Goal: Task Accomplishment & Management: Use online tool/utility

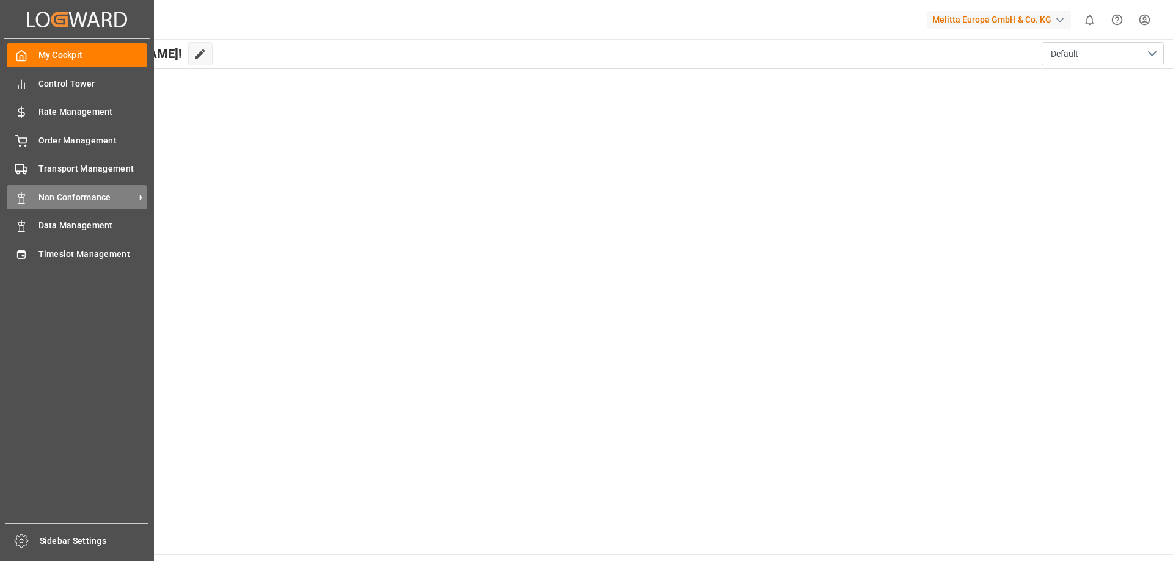
click at [98, 203] on span "Non Conformance" at bounding box center [86, 197] width 97 height 13
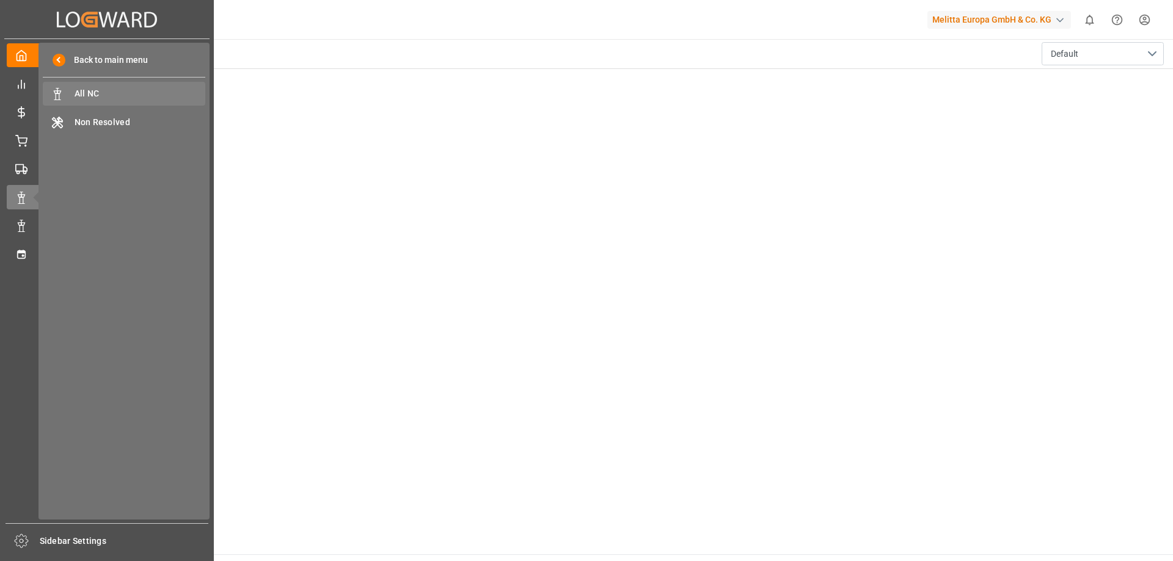
click at [126, 97] on span "All NC" at bounding box center [140, 93] width 131 height 13
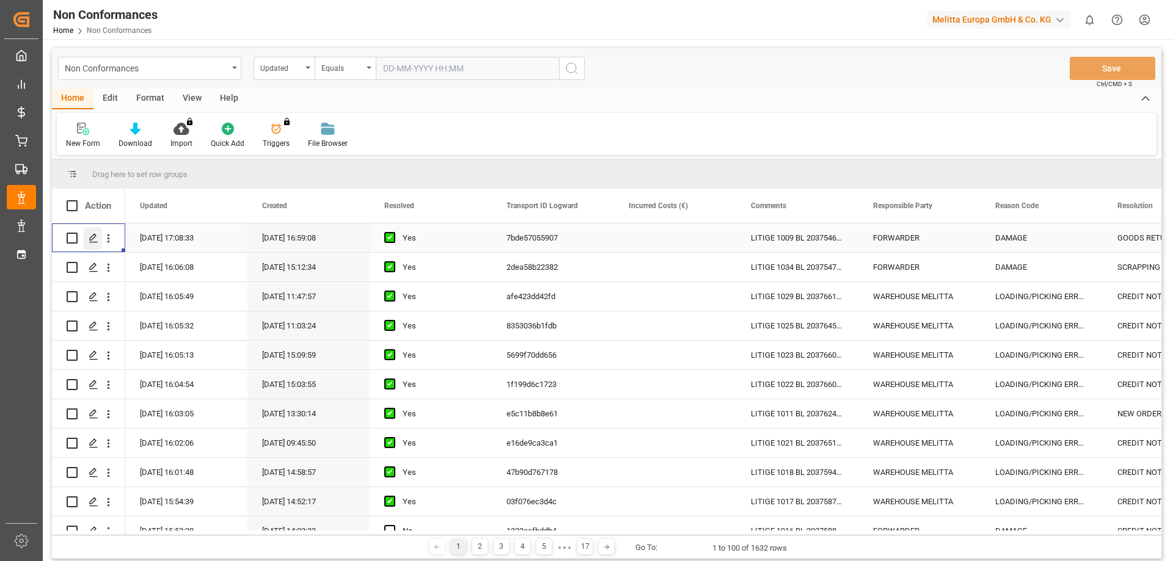
click at [94, 235] on icon "Press SPACE to select this row." at bounding box center [94, 238] width 10 height 10
click at [90, 263] on icon "Press SPACE to select this row." at bounding box center [94, 268] width 10 height 10
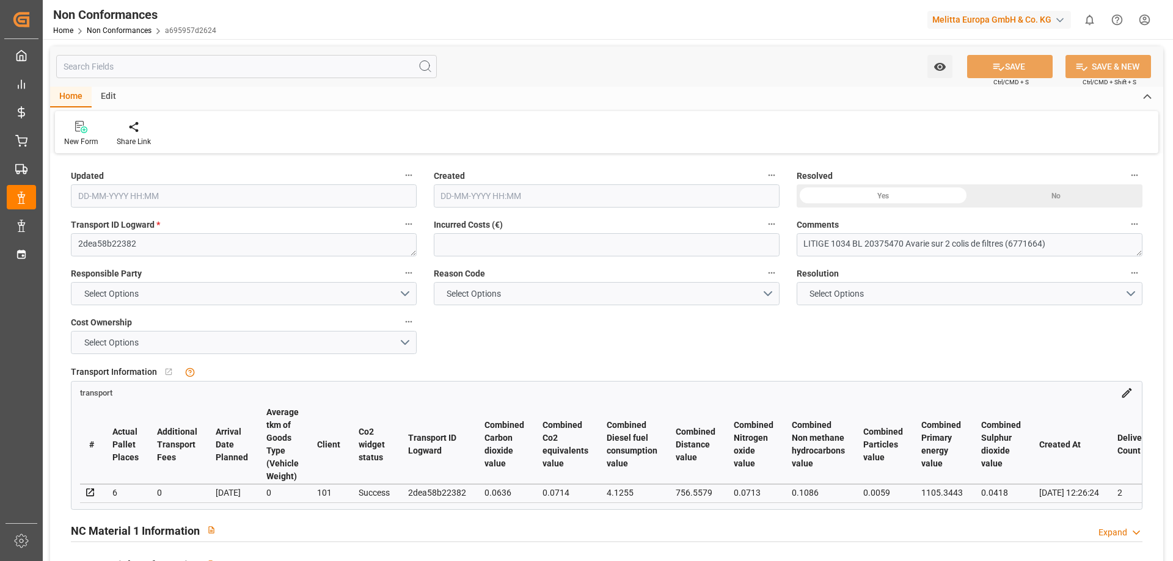
type input "[DATE] 14:06"
type input "[DATE] 13:12"
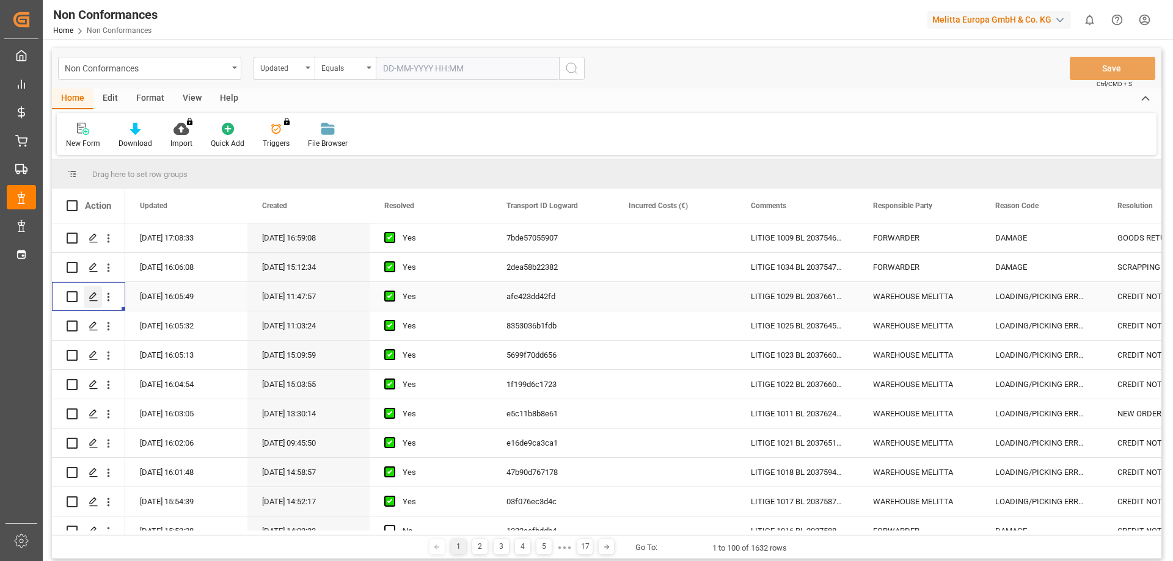
click at [87, 297] on div "Press SPACE to select this row." at bounding box center [93, 297] width 18 height 23
click at [99, 358] on div "Press SPACE to select this row." at bounding box center [93, 355] width 18 height 23
click at [92, 412] on icon "Press SPACE to select this row." at bounding box center [94, 414] width 10 height 10
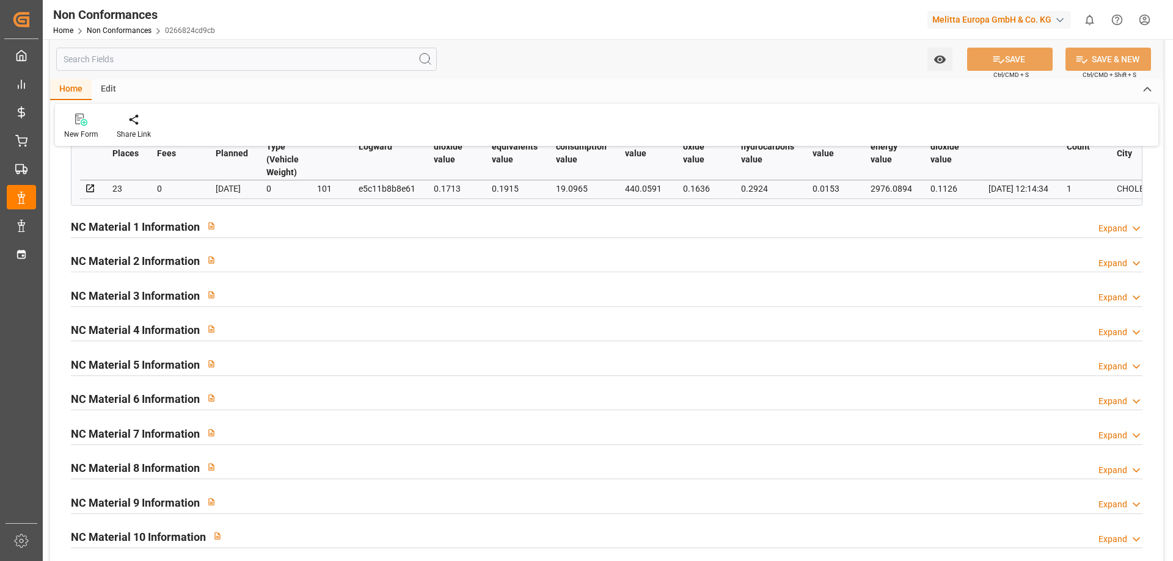
scroll to position [305, 0]
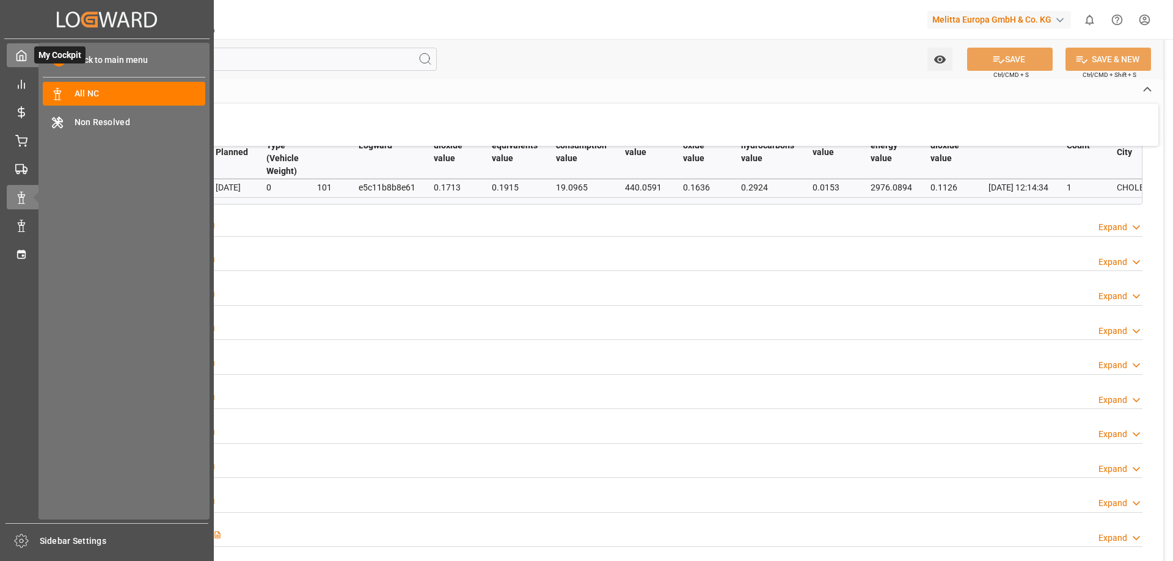
click at [23, 56] on polyline at bounding box center [21, 58] width 3 height 5
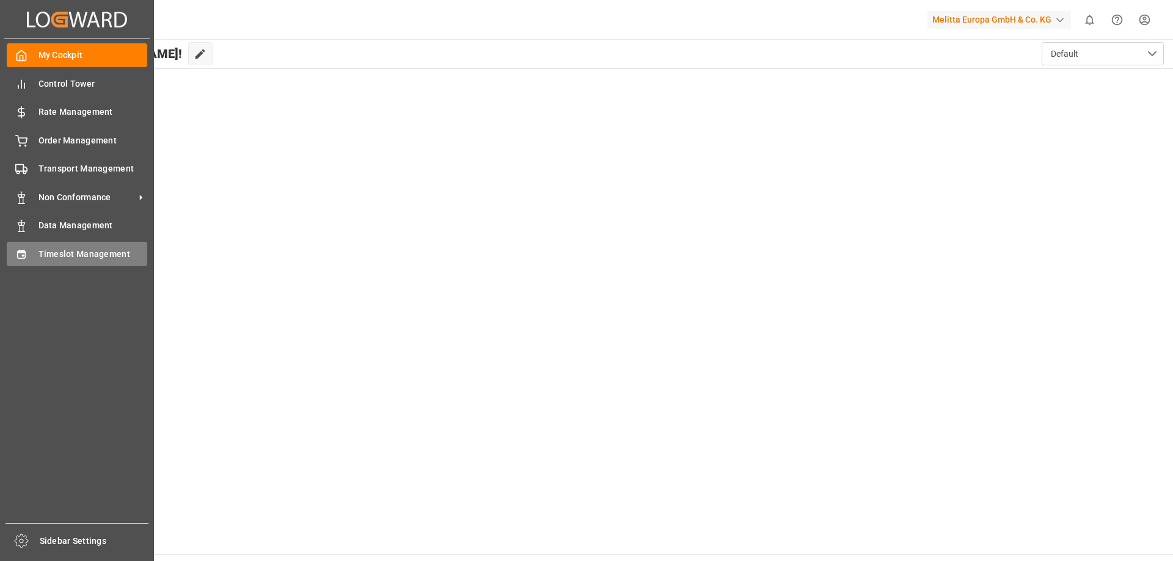
click at [53, 257] on span "Timeslot Management" at bounding box center [92, 254] width 109 height 13
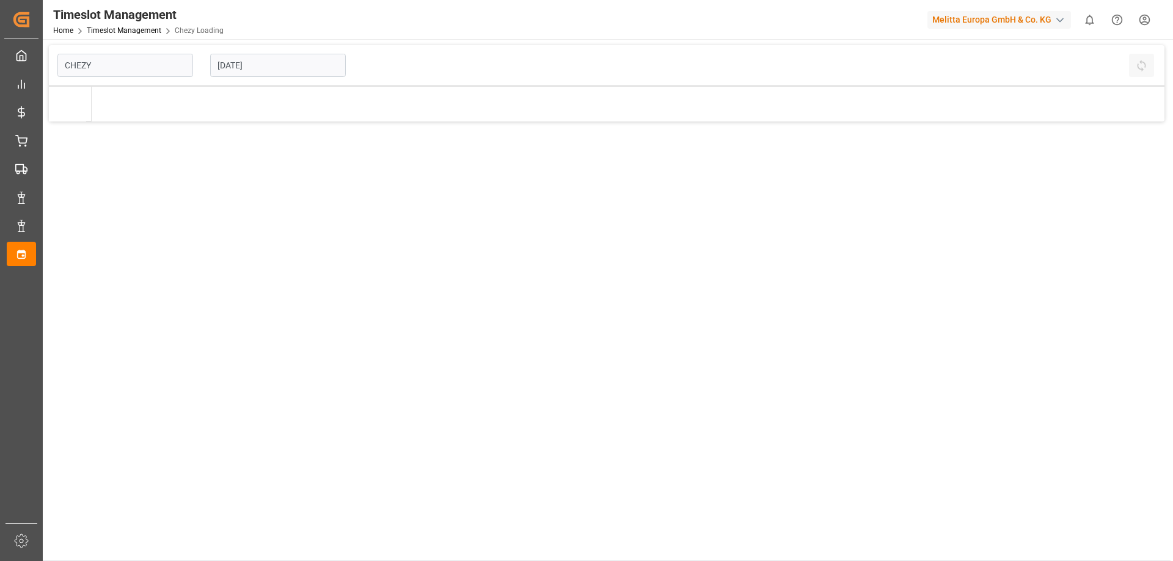
type input "Chezy Loading"
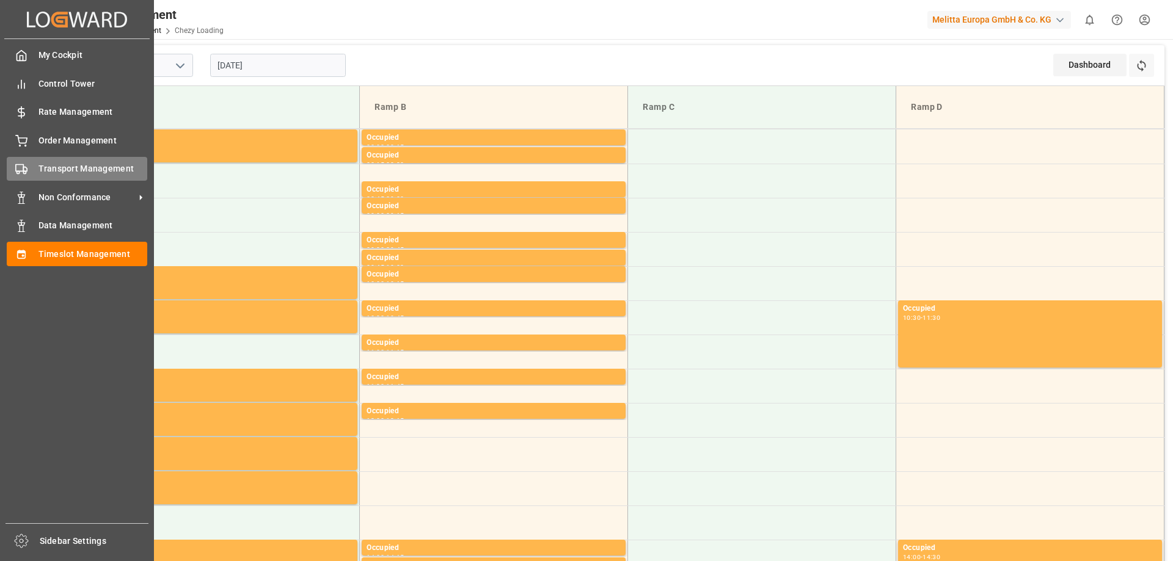
click at [87, 167] on span "Transport Management" at bounding box center [92, 168] width 109 height 13
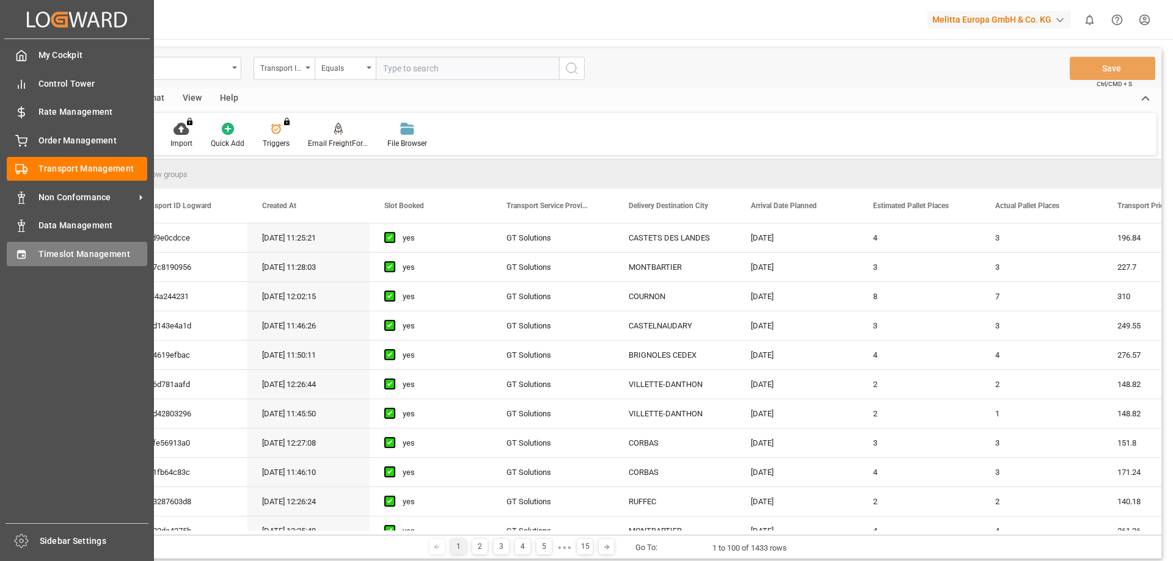
click at [54, 249] on span "Timeslot Management" at bounding box center [92, 254] width 109 height 13
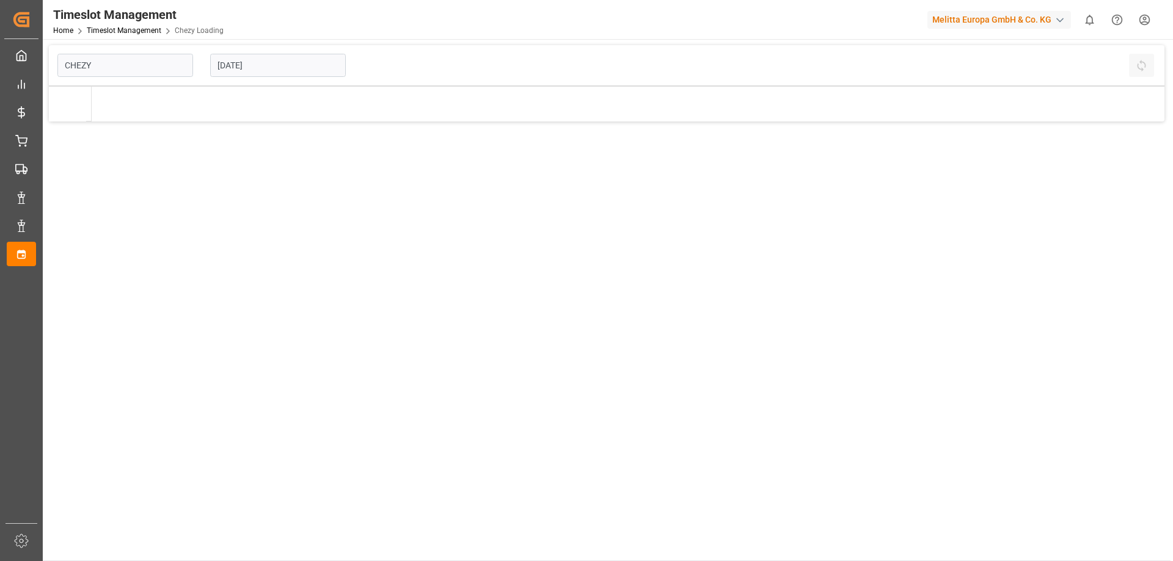
type input "Chezy Loading"
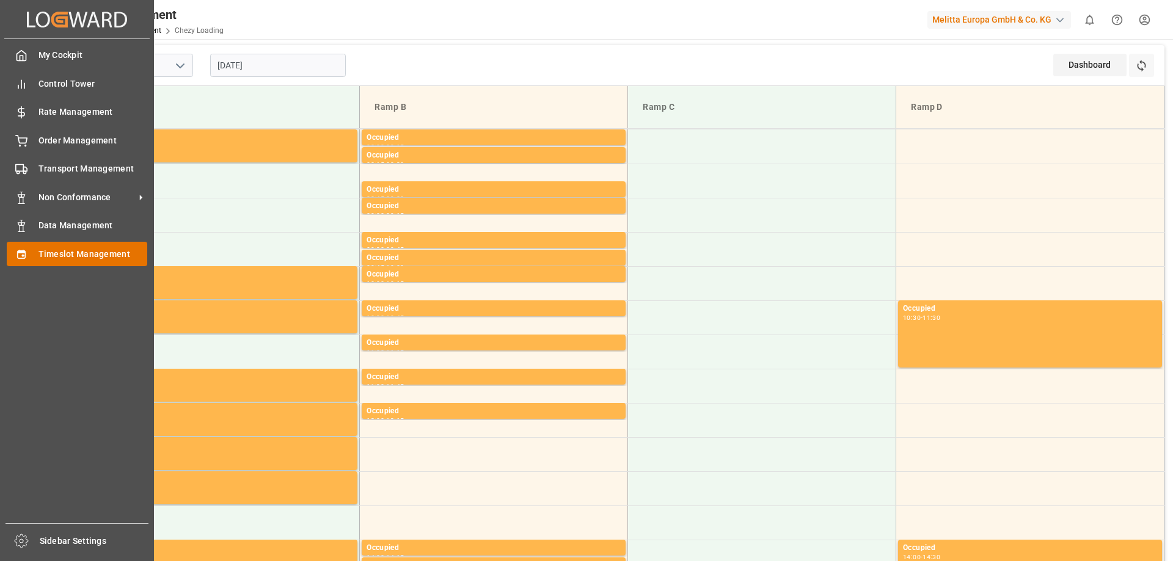
click at [22, 261] on div "Timeslot Management Timeslot Management" at bounding box center [77, 254] width 140 height 24
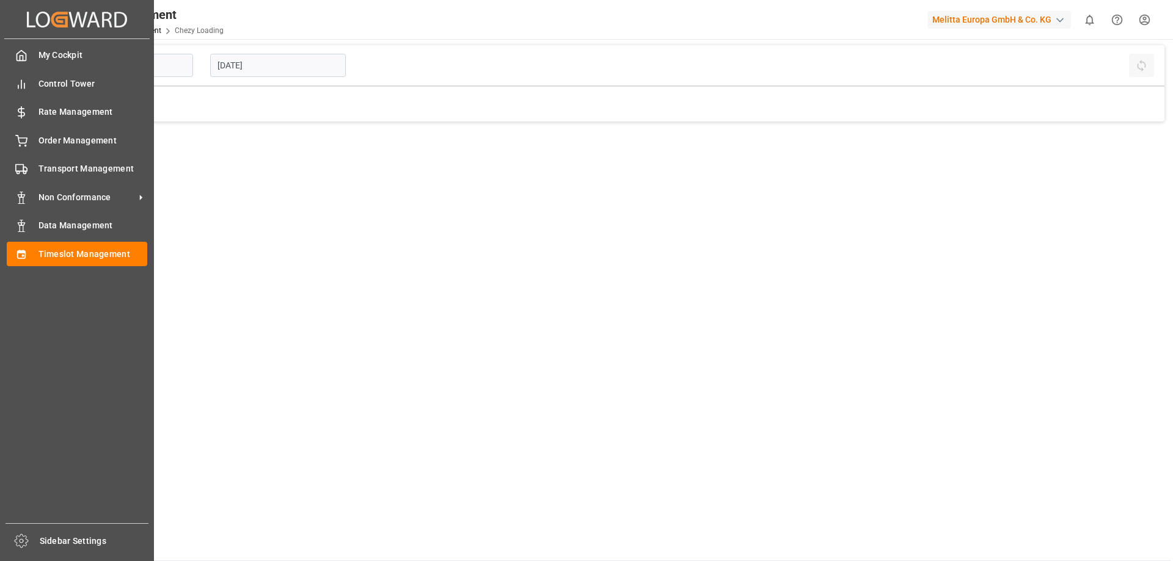
type input "Chezy Loading"
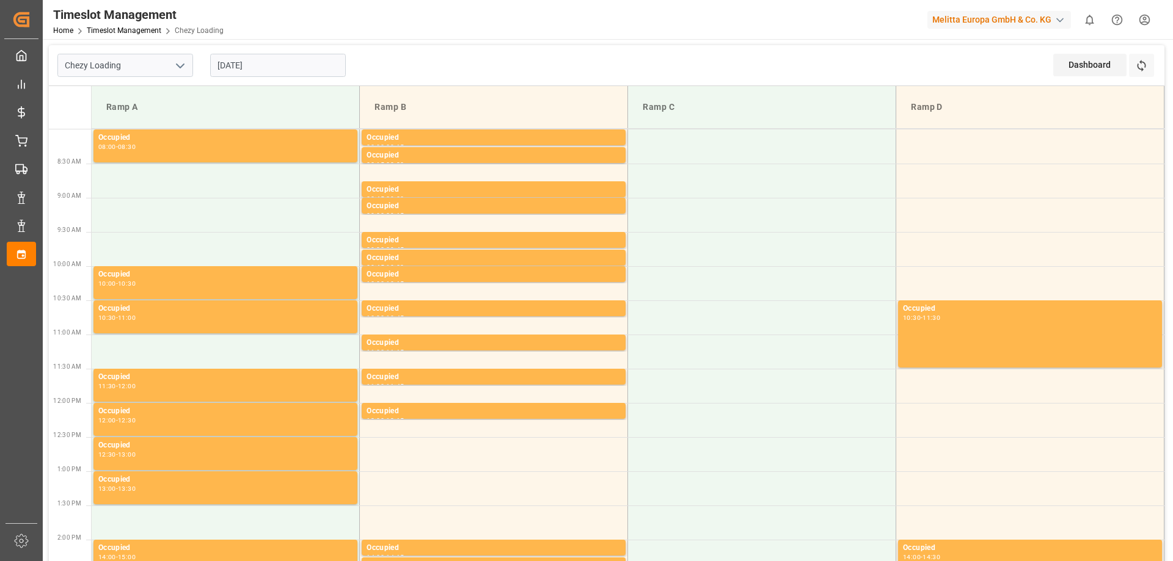
click at [239, 67] on input "[DATE]" at bounding box center [278, 65] width 136 height 23
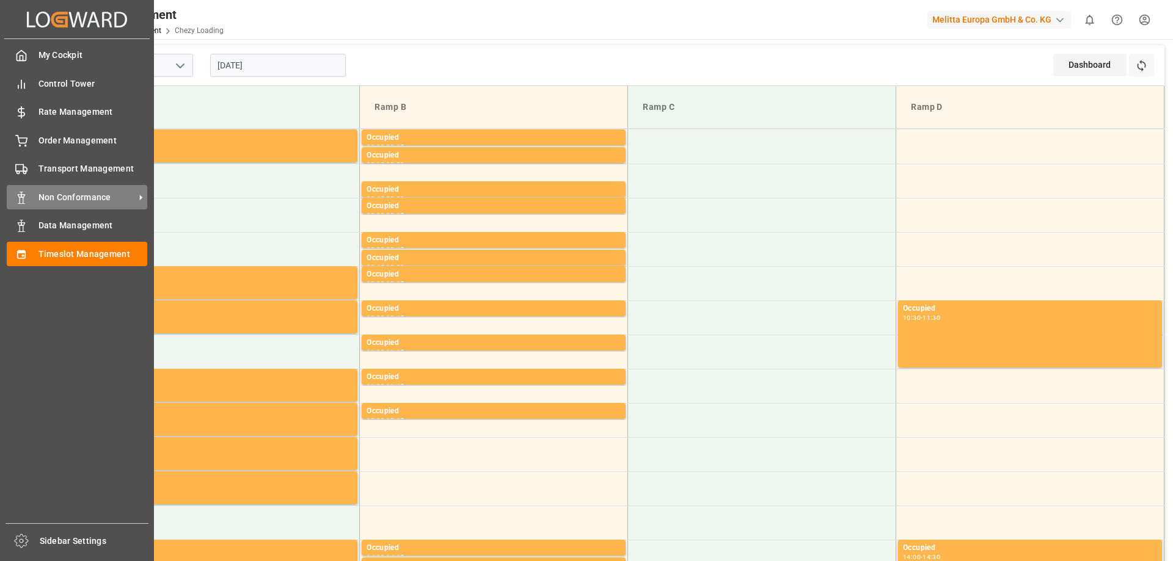
click at [35, 197] on div "Non Conformance Non Conformance" at bounding box center [77, 197] width 140 height 24
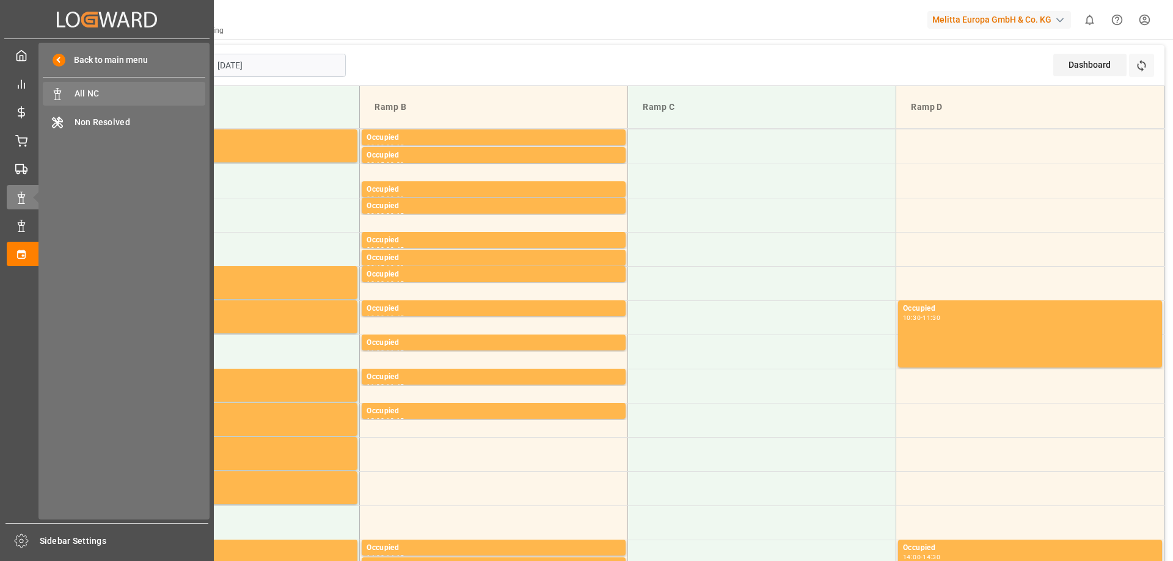
click at [124, 89] on span "All NC" at bounding box center [140, 93] width 131 height 13
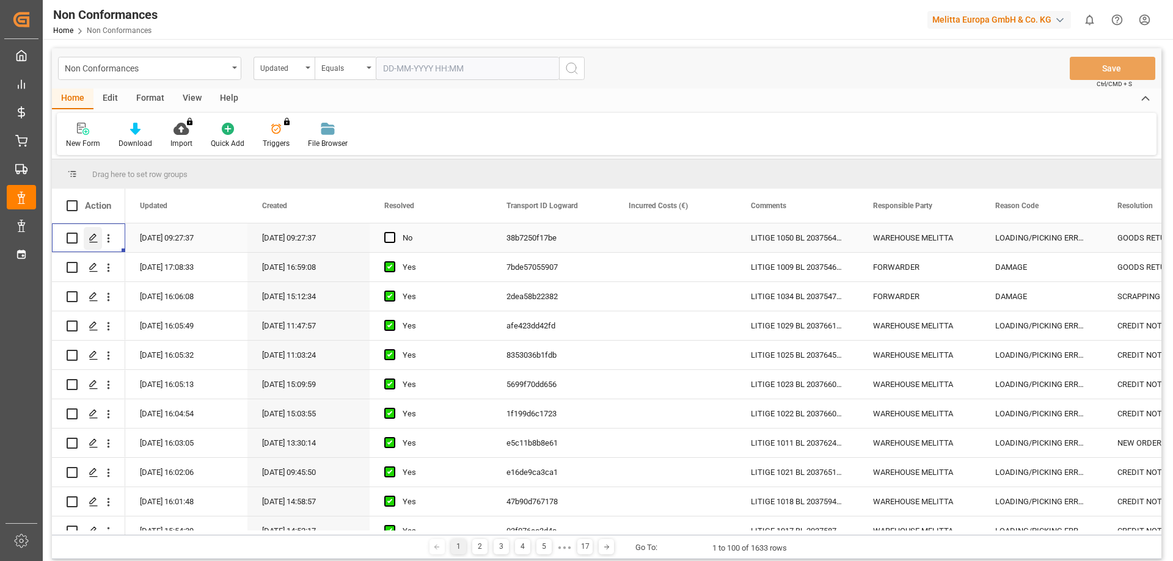
click at [91, 233] on icon "Press SPACE to select this row." at bounding box center [94, 238] width 10 height 10
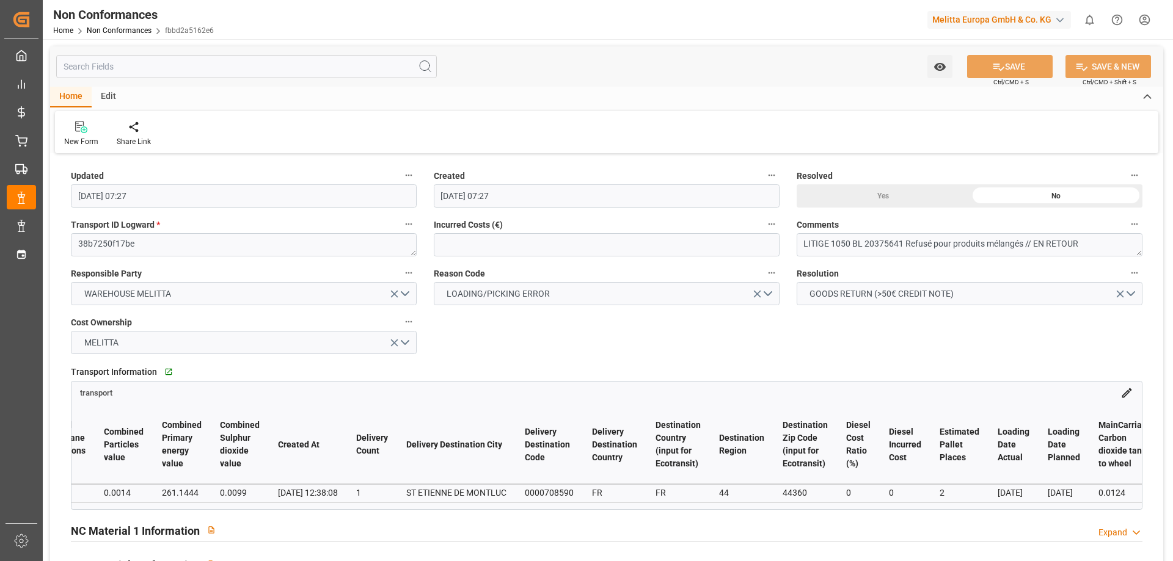
scroll to position [0, 712]
